Goal: Browse casually

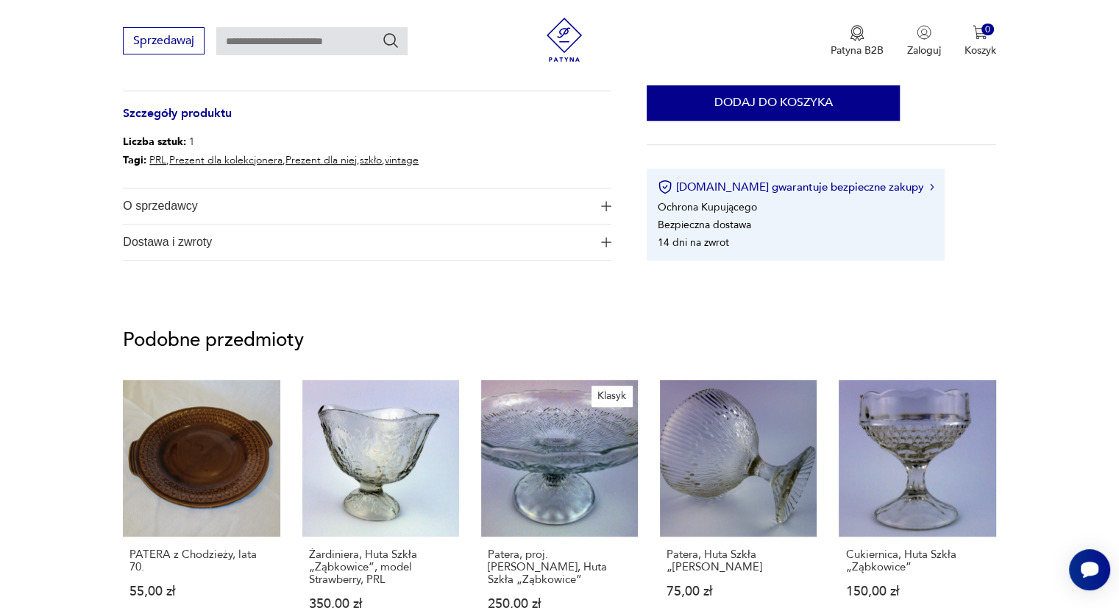
scroll to position [392, 0]
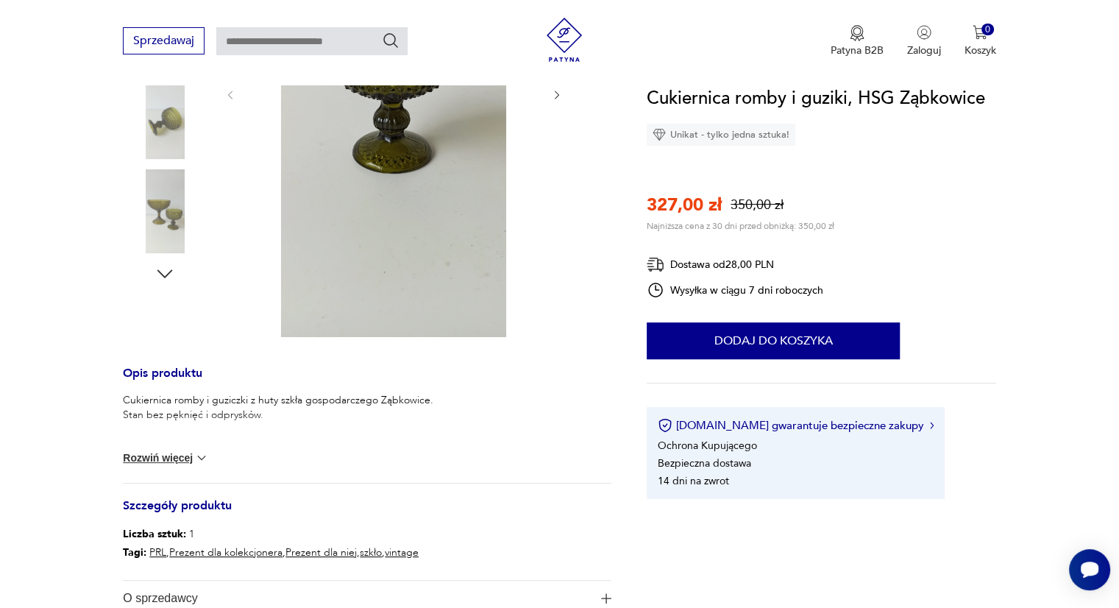
click at [183, 453] on button "Rozwiń więcej" at bounding box center [165, 457] width 85 height 15
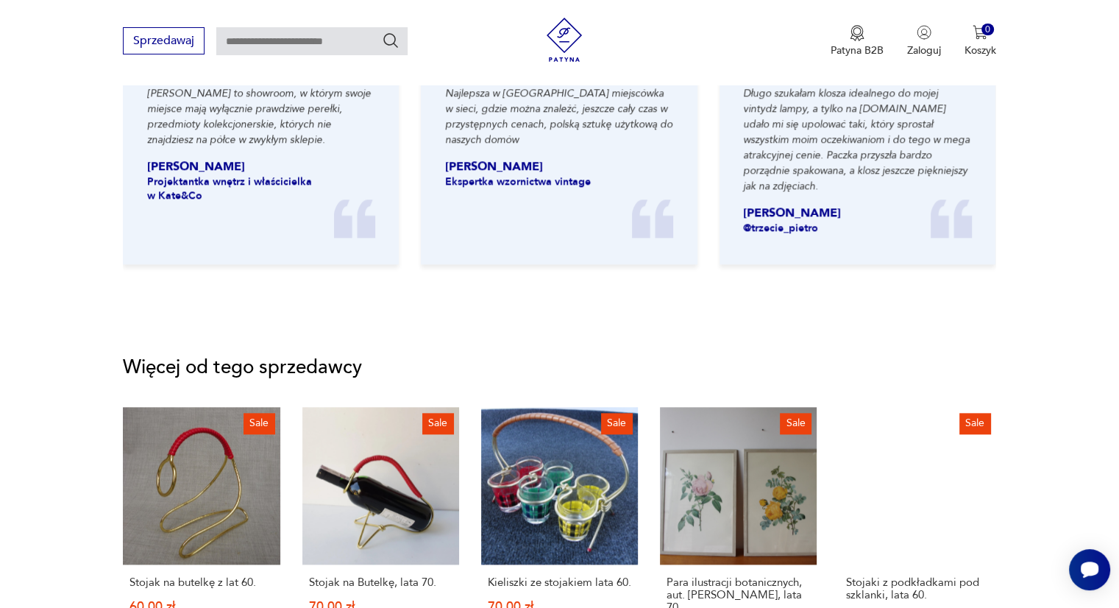
scroll to position [1962, 0]
